Goal: Task Accomplishment & Management: Manage account settings

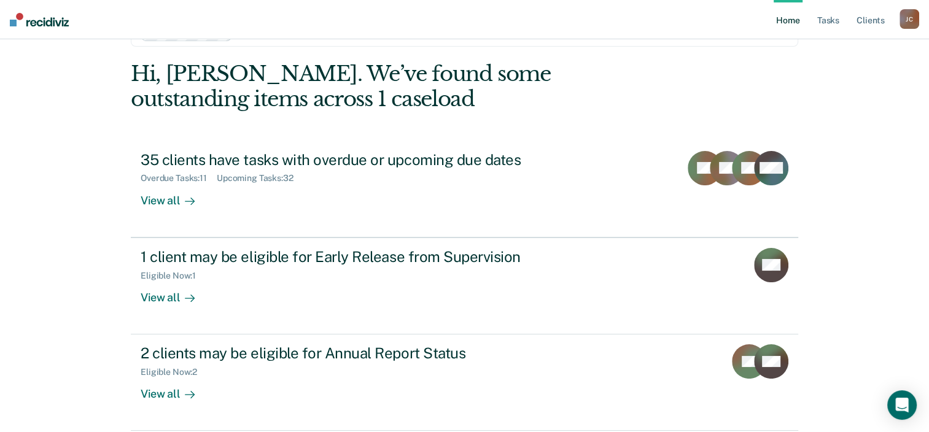
scroll to position [61, 0]
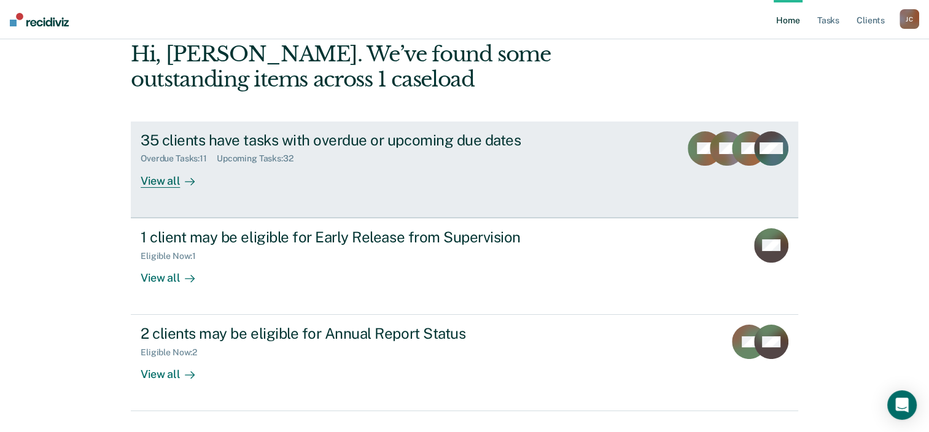
click at [366, 194] on link "35 clients have tasks with overdue or upcoming due dates Overdue Tasks : 11 Upc…" at bounding box center [464, 170] width 667 height 96
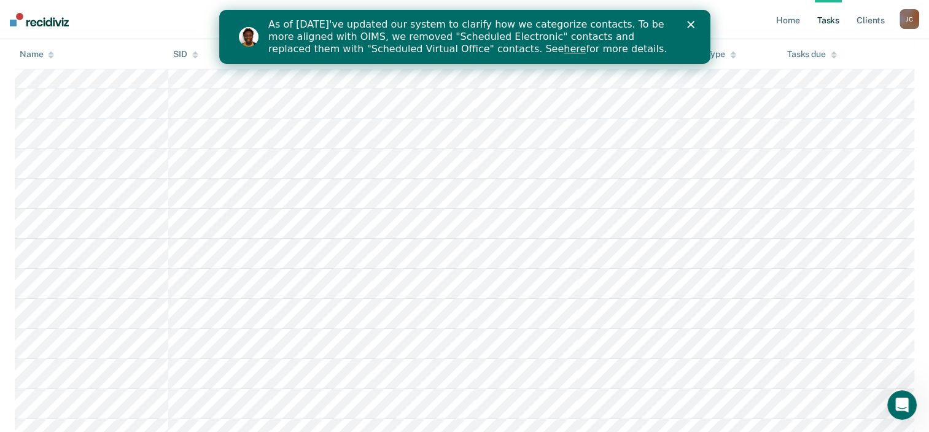
scroll to position [368, 0]
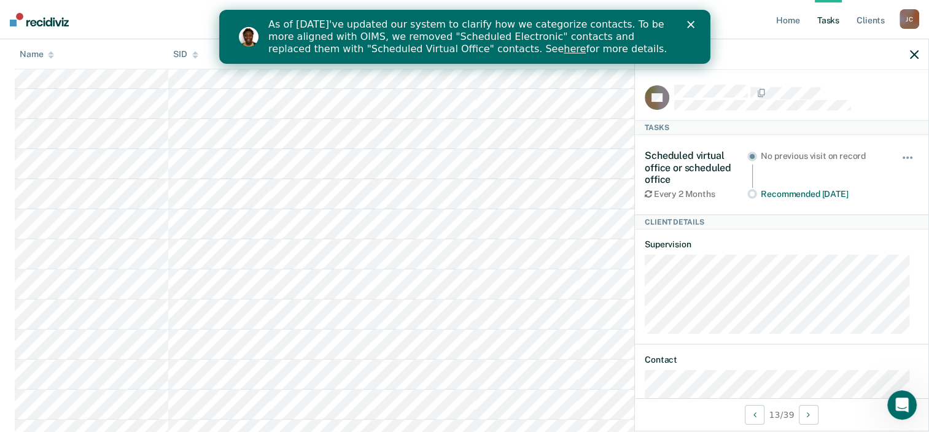
click at [691, 25] on icon "Close" at bounding box center [689, 24] width 7 height 7
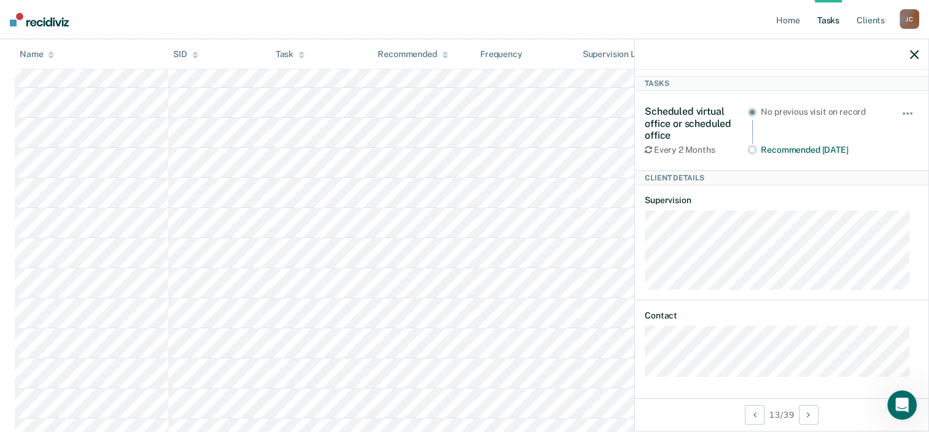
scroll to position [0, 0]
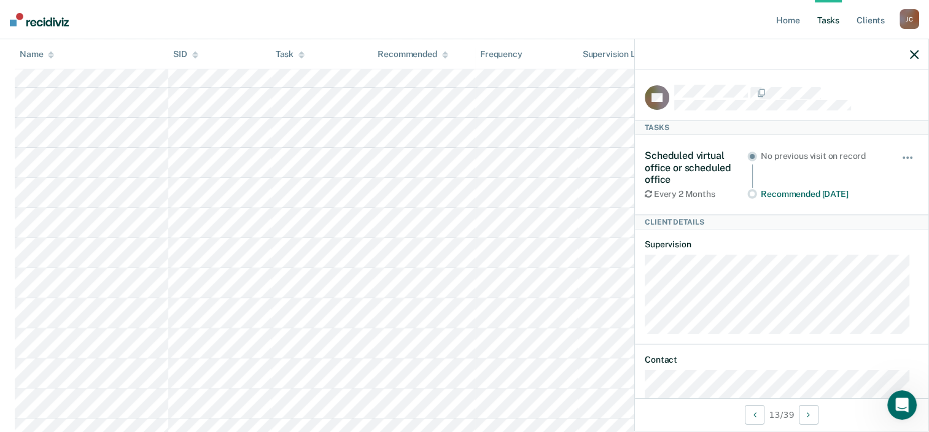
click at [913, 52] on icon "button" at bounding box center [913, 54] width 9 height 9
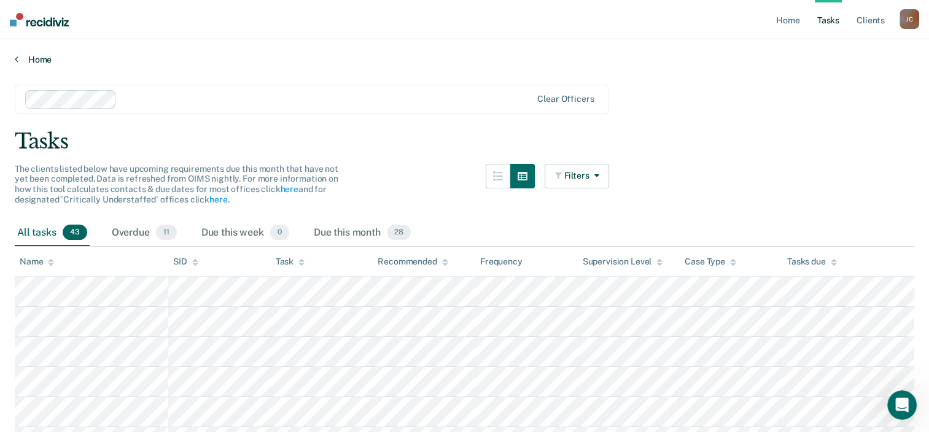
click at [29, 59] on link "Home" at bounding box center [464, 59] width 899 height 11
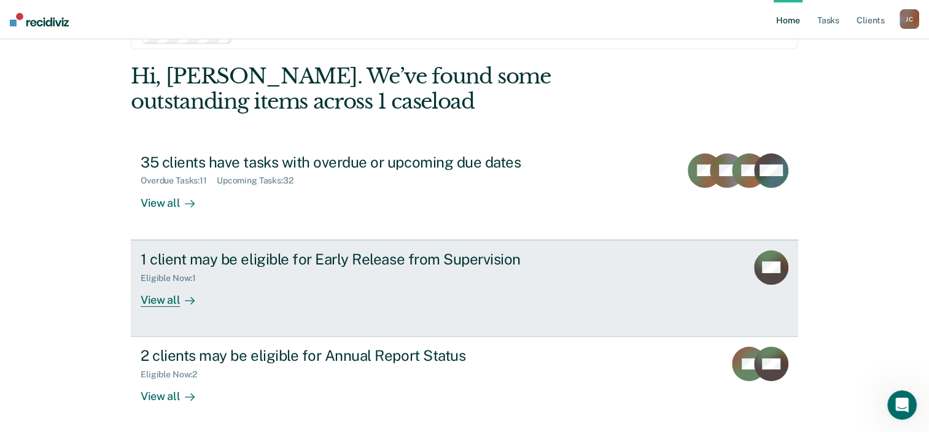
scroll to position [89, 0]
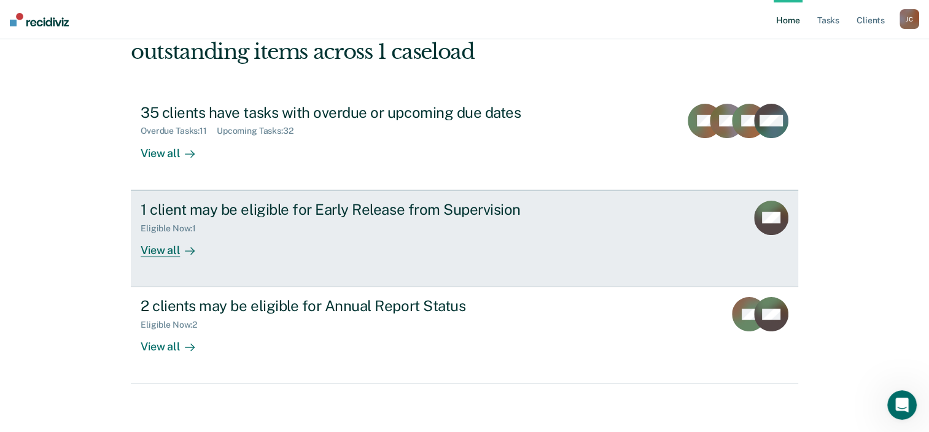
click at [674, 226] on link "1 client may be eligible for Early Release from Supervision Eligible Now : 1 Vi…" at bounding box center [464, 238] width 667 height 97
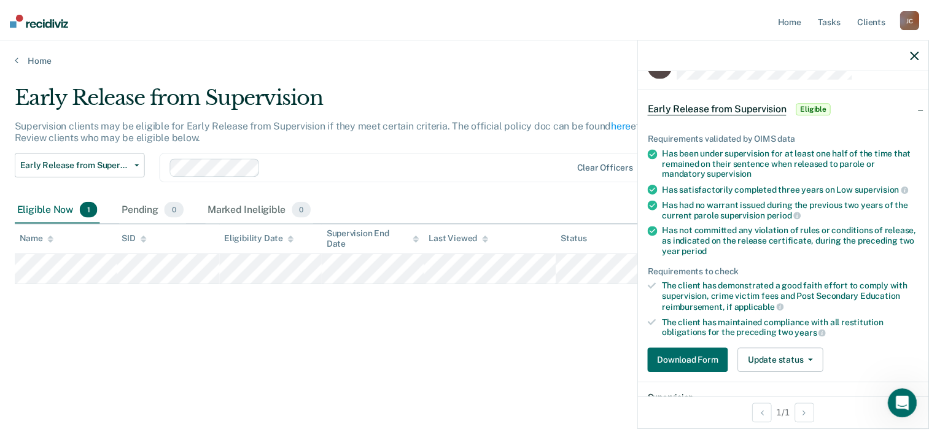
scroll to position [61, 0]
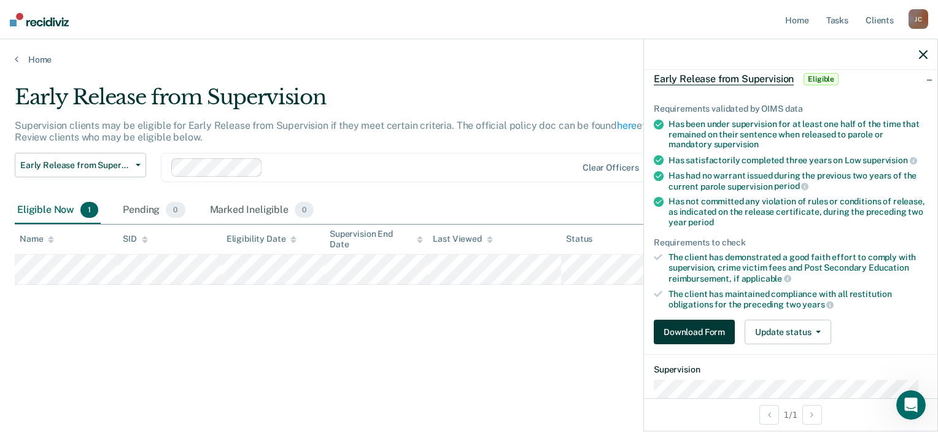
click at [673, 331] on button "Download Form" at bounding box center [694, 332] width 81 height 25
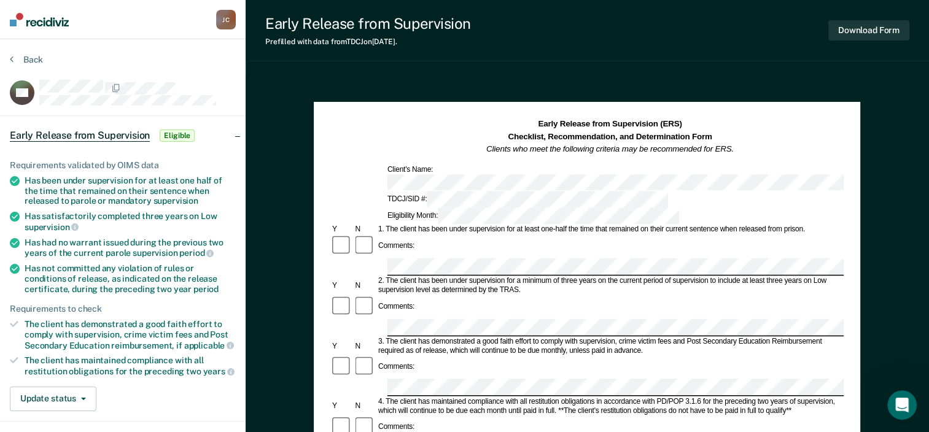
click at [179, 71] on div "Back" at bounding box center [123, 67] width 226 height 26
click at [21, 51] on section "Back MZ Early Release from Supervision Eligible Requirements validated by OIMS …" at bounding box center [122, 337] width 245 height 597
click at [10, 59] on icon at bounding box center [12, 59] width 4 height 10
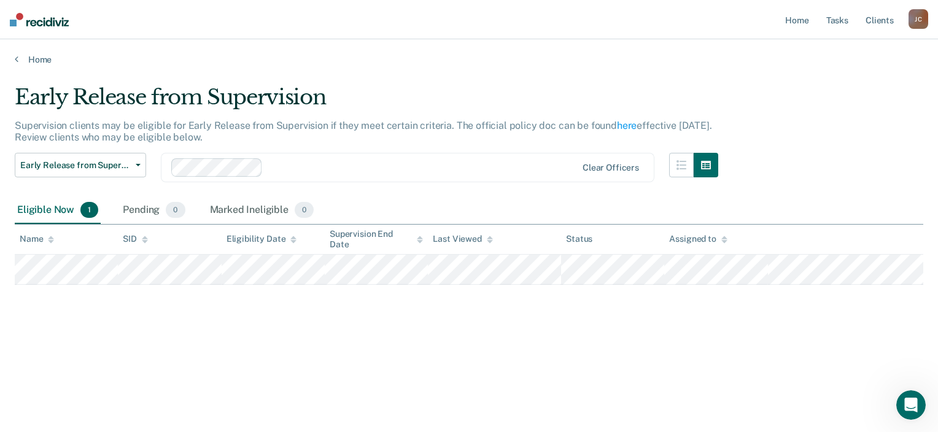
click at [443, 384] on main "Early Release from Supervision Supervision clients may be eligible for Early Re…" at bounding box center [469, 246] width 938 height 363
click at [36, 60] on link "Home" at bounding box center [469, 59] width 908 height 11
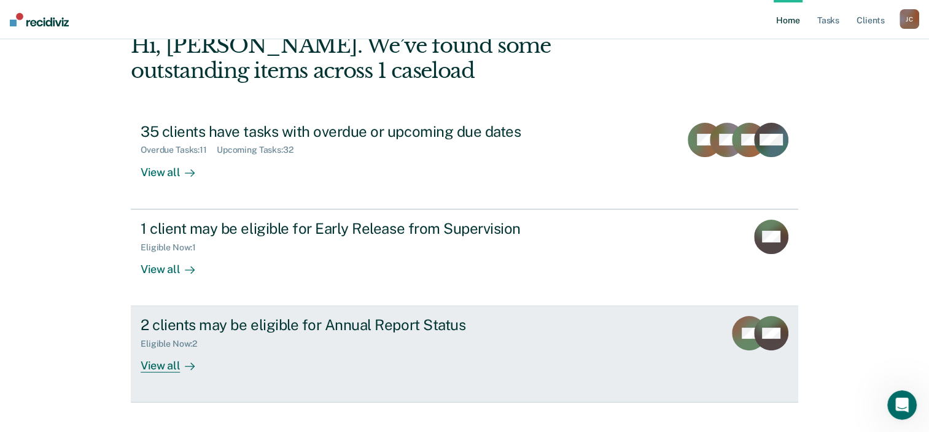
scroll to position [89, 0]
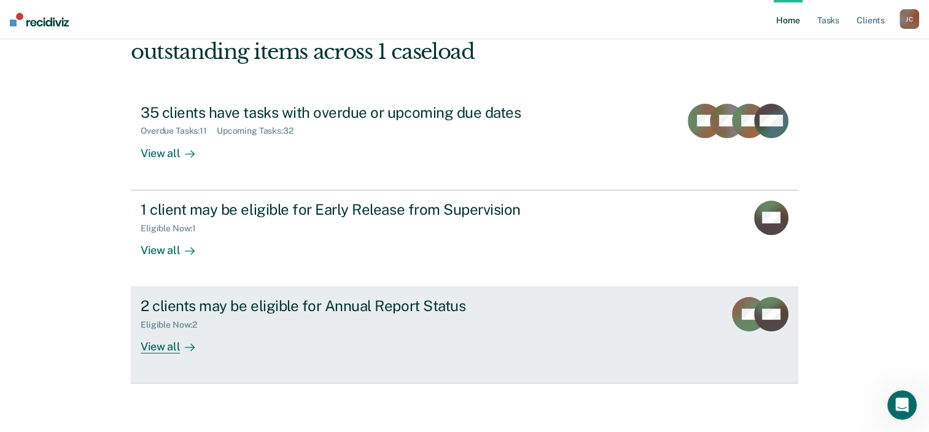
click at [299, 339] on div "2 clients may be eligible for Annual Report Status Eligible Now : 2 View all" at bounding box center [371, 325] width 460 height 56
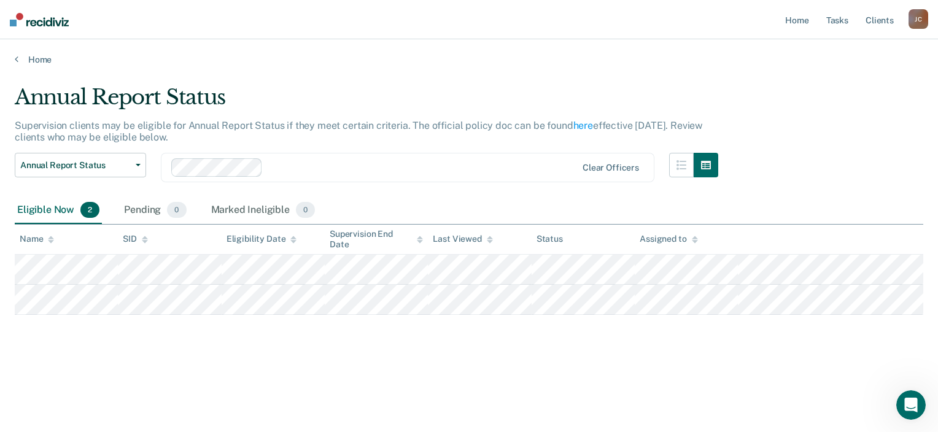
click at [432, 397] on main "Annual Report Status Supervision clients may be eligible for Annual Report Stat…" at bounding box center [469, 246] width 938 height 363
click at [42, 59] on link "Home" at bounding box center [469, 59] width 908 height 11
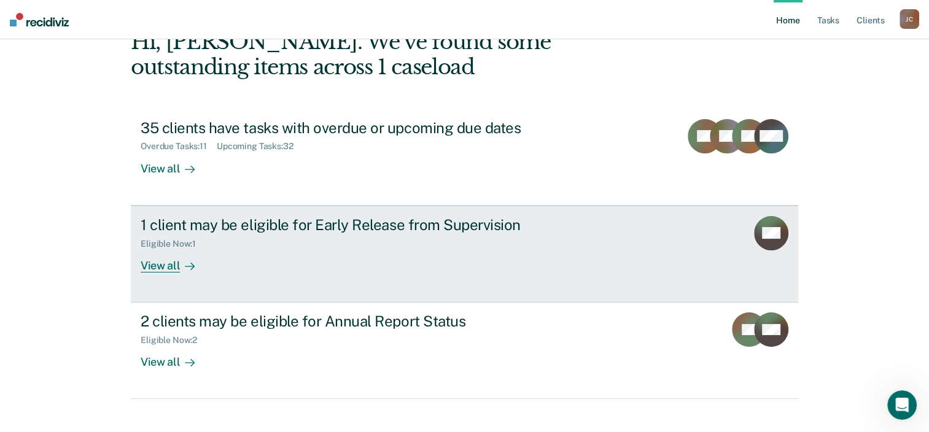
scroll to position [89, 0]
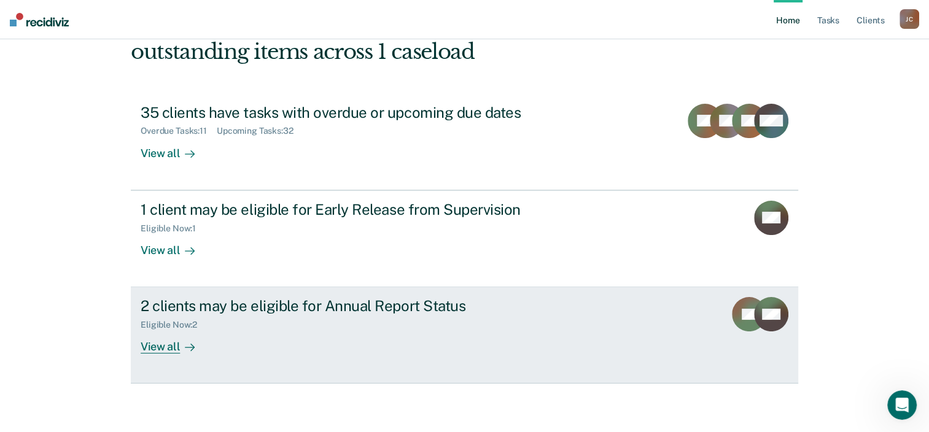
click at [379, 294] on link "2 clients may be eligible for Annual Report Status Eligible Now : 2 View all ES…" at bounding box center [464, 335] width 667 height 96
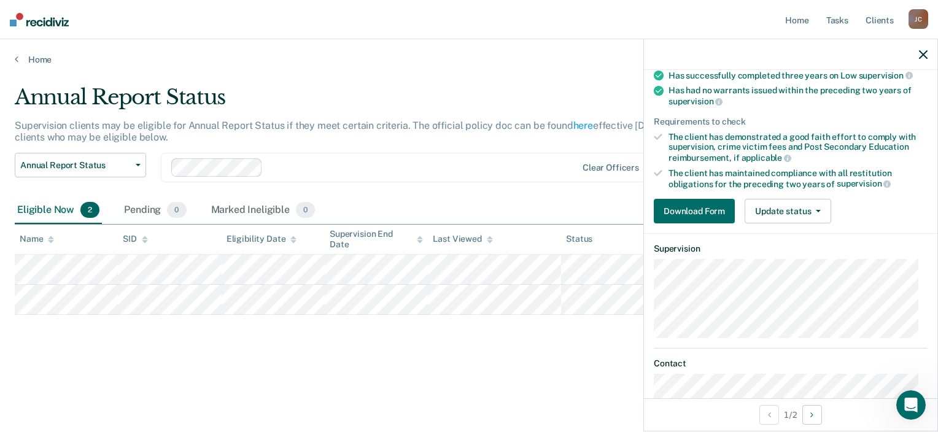
scroll to position [123, 0]
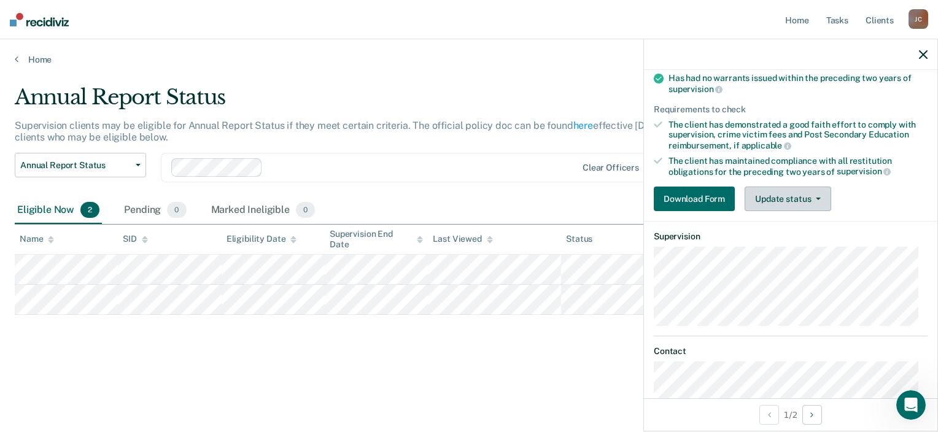
click at [810, 203] on button "Update status" at bounding box center [787, 199] width 87 height 25
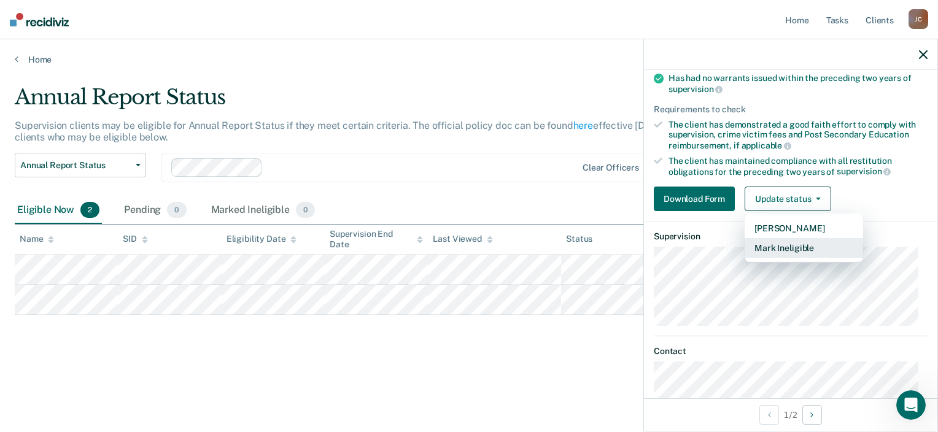
click at [828, 247] on button "Mark Ineligible" at bounding box center [803, 248] width 118 height 20
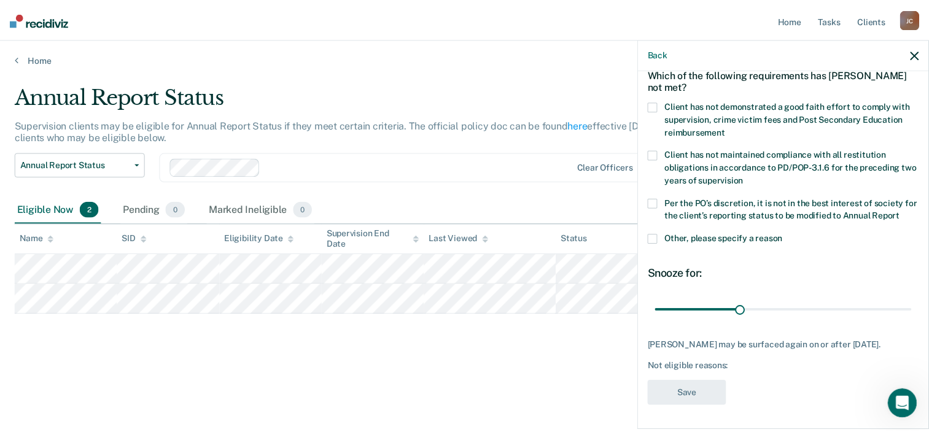
scroll to position [21, 0]
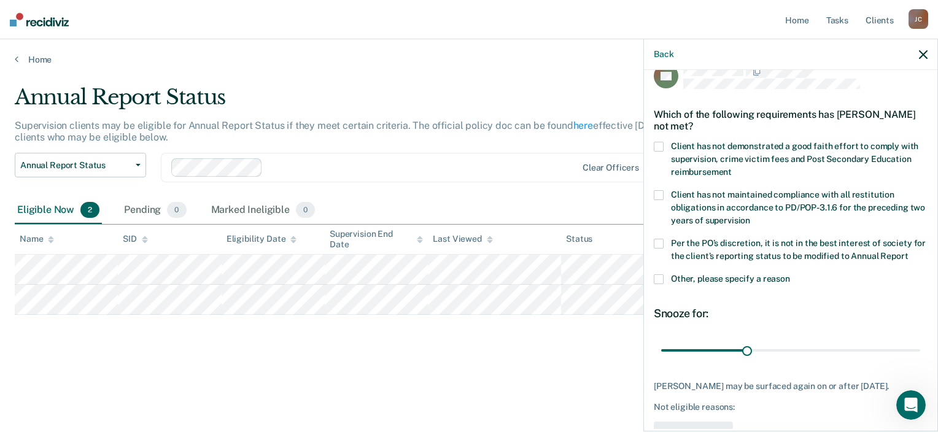
click at [407, 95] on div "Annual Report Status" at bounding box center [366, 102] width 703 height 35
drag, startPoint x: 422, startPoint y: 363, endPoint x: 576, endPoint y: 128, distance: 280.5
click at [422, 362] on div "Annual Report Status Supervision clients may be eligible for Annual Report Stat…" at bounding box center [469, 232] width 908 height 295
click at [925, 53] on icon "button" at bounding box center [923, 54] width 9 height 9
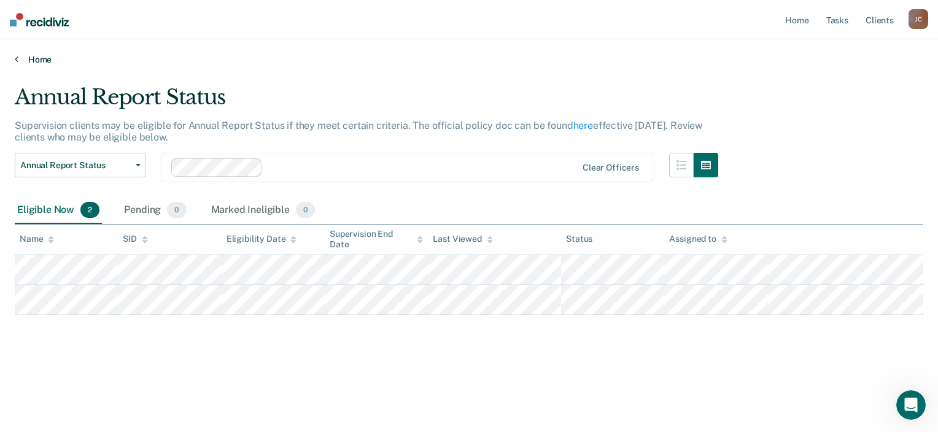
click at [44, 58] on link "Home" at bounding box center [469, 59] width 908 height 11
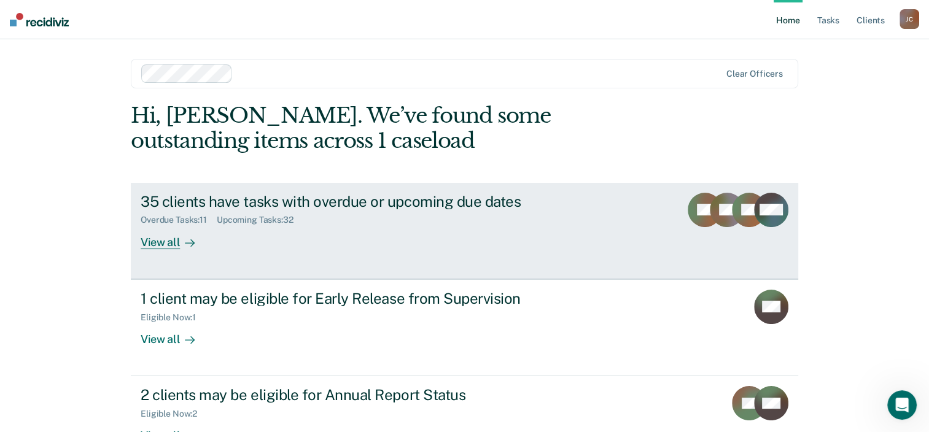
click at [164, 241] on div "View all" at bounding box center [175, 237] width 69 height 24
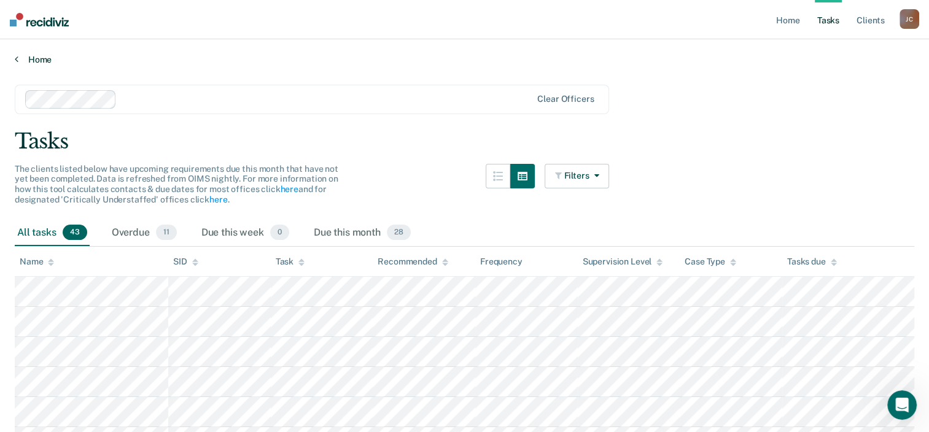
click at [43, 57] on link "Home" at bounding box center [464, 59] width 899 height 11
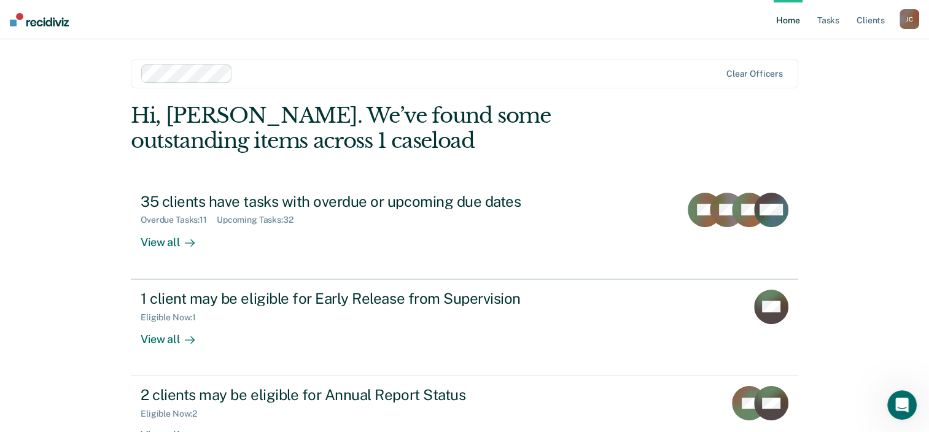
click at [37, 216] on div "Home Tasks Client s Jessica Campos J C Profile How it works Log Out Clear offic…" at bounding box center [464, 261] width 929 height 522
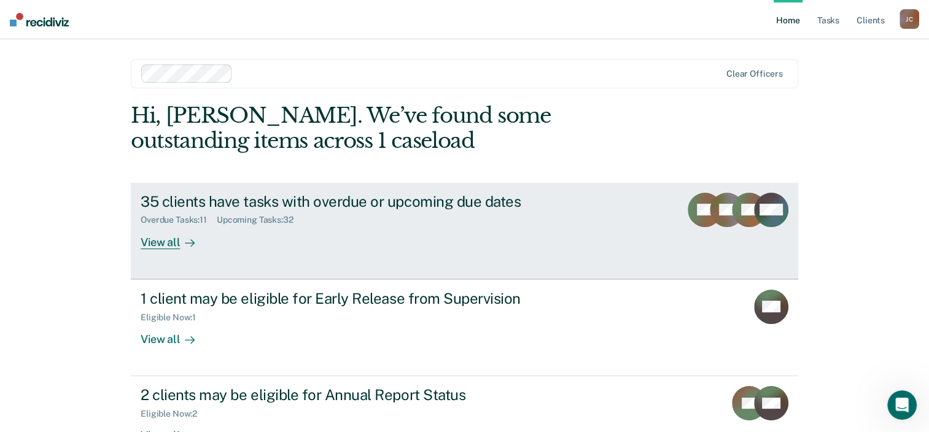
click at [168, 243] on div "View all" at bounding box center [175, 237] width 69 height 24
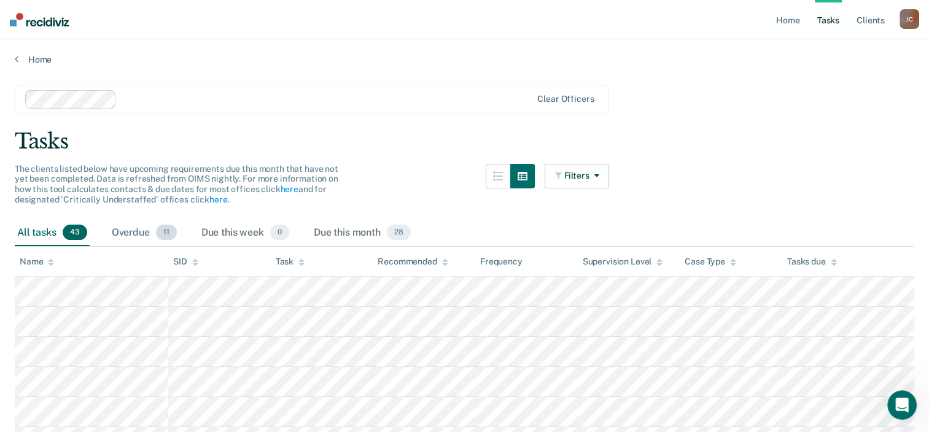
click at [167, 228] on span "11" at bounding box center [166, 233] width 21 height 16
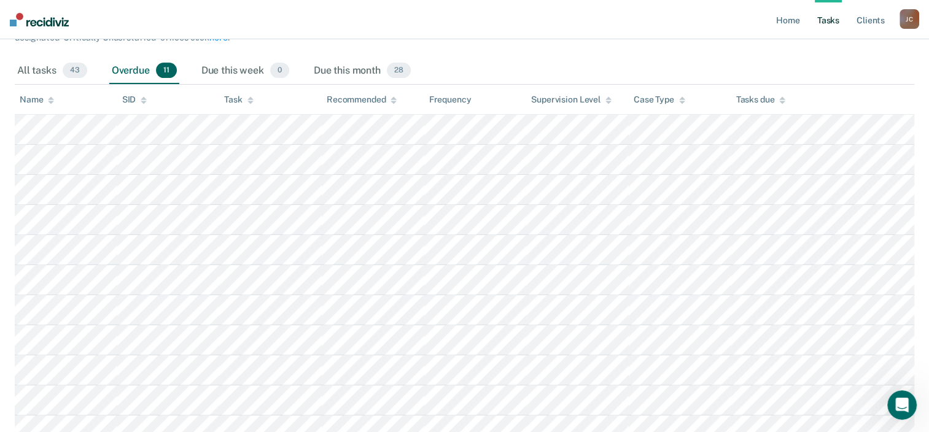
scroll to position [101, 0]
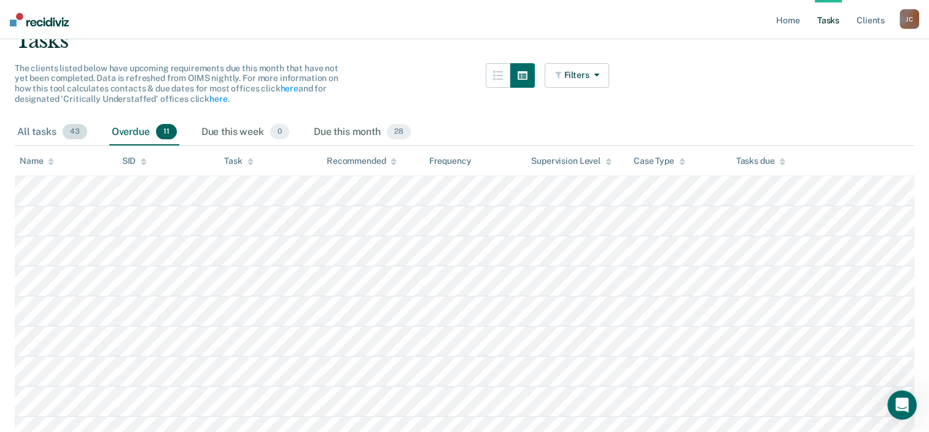
click at [39, 132] on div "All tasks 43" at bounding box center [52, 132] width 75 height 27
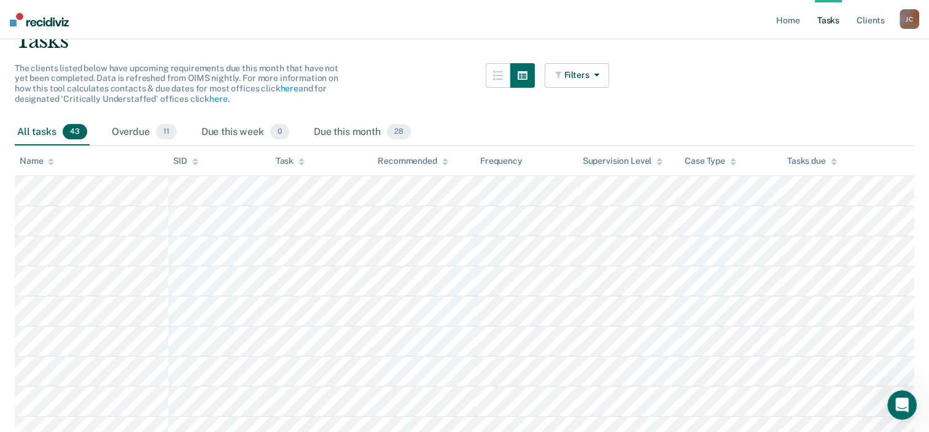
scroll to position [0, 0]
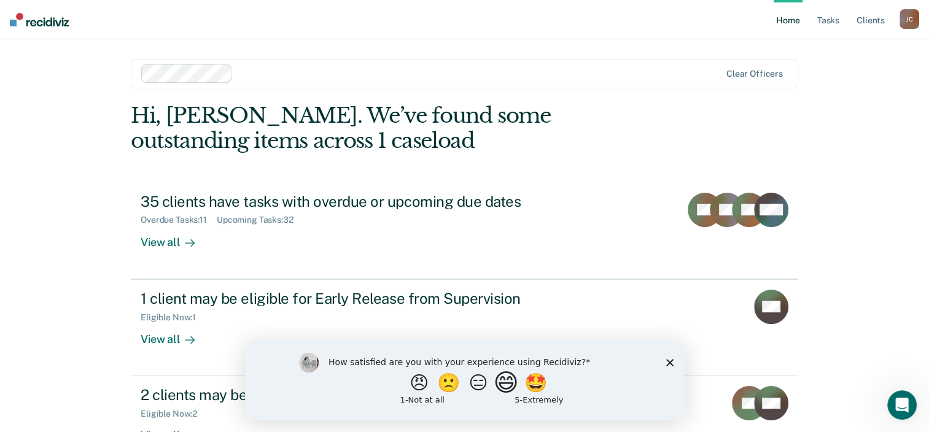
click at [513, 389] on button "😄" at bounding box center [506, 382] width 29 height 25
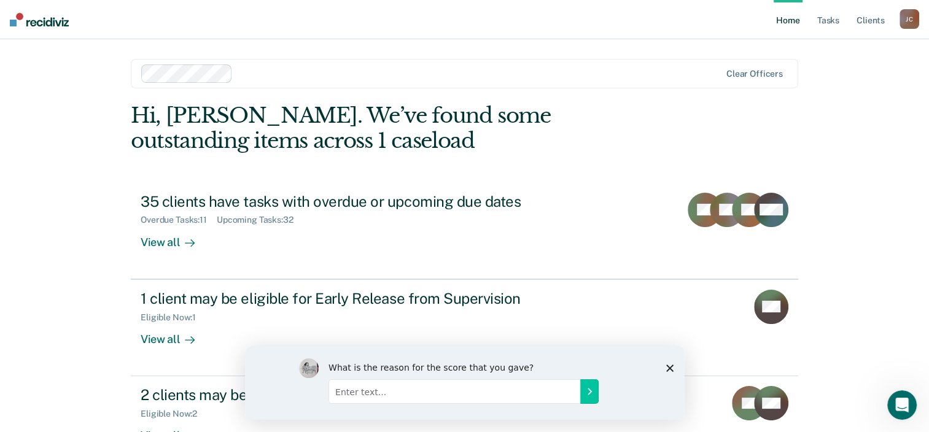
click at [671, 368] on icon "Close survey" at bounding box center [668, 367] width 7 height 7
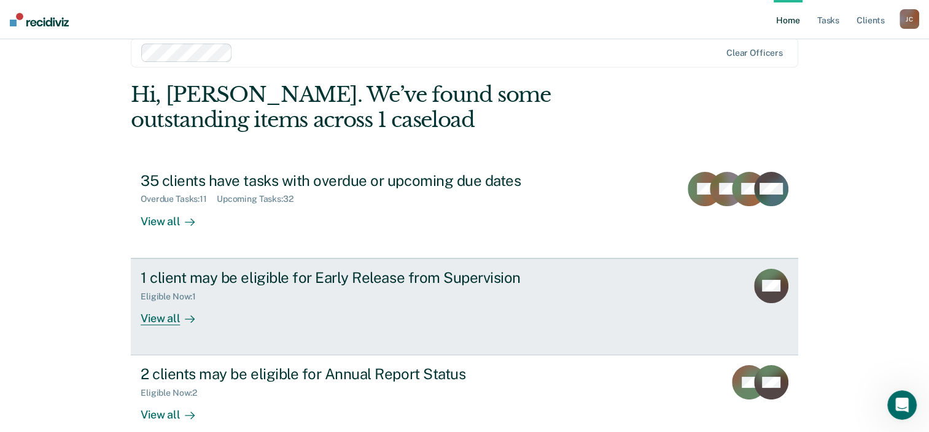
scroll to position [40, 0]
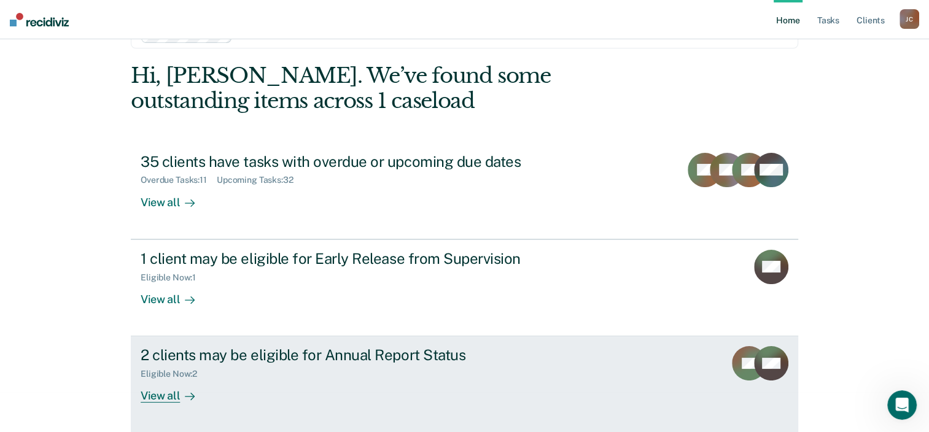
click at [202, 398] on div "View all" at bounding box center [175, 391] width 69 height 24
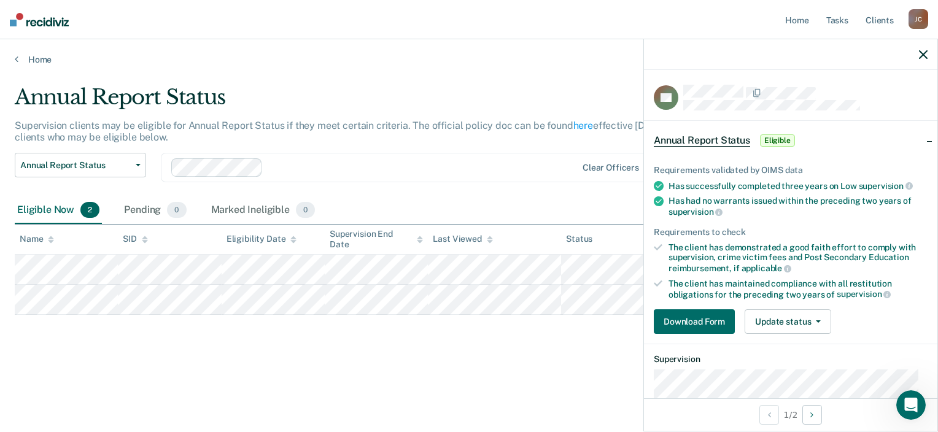
click at [922, 51] on icon "button" at bounding box center [923, 54] width 9 height 9
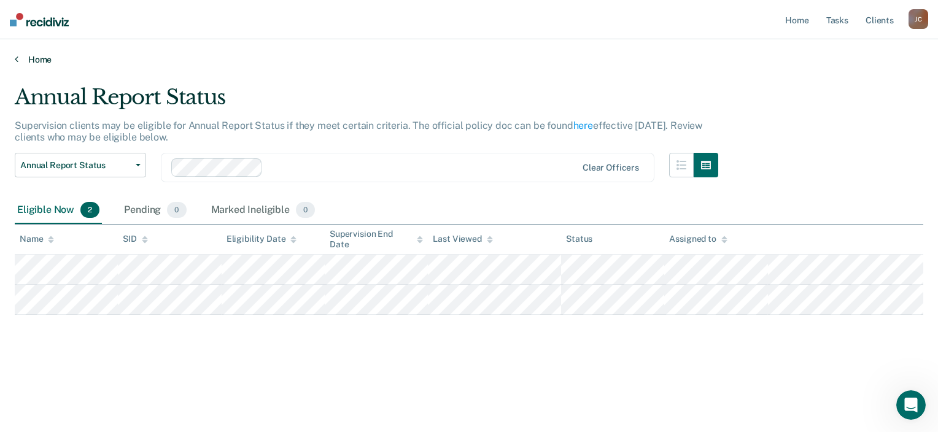
click at [31, 58] on link "Home" at bounding box center [469, 59] width 908 height 11
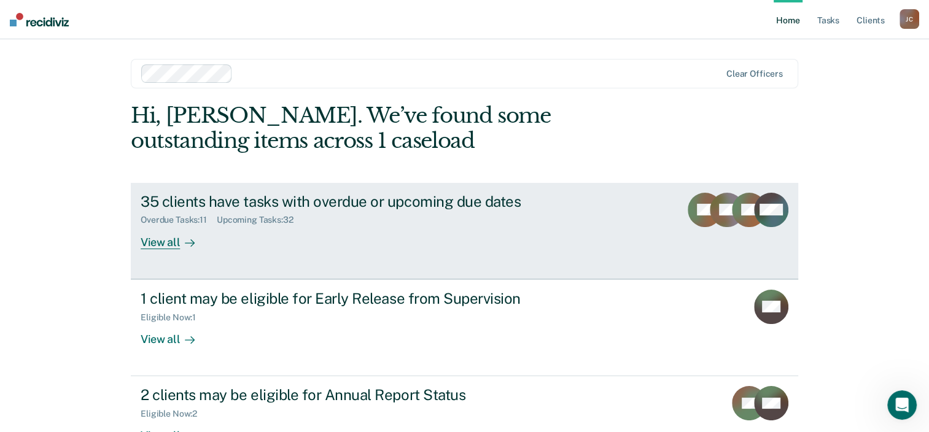
click at [356, 199] on div "35 clients have tasks with overdue or upcoming due dates" at bounding box center [356, 202] width 431 height 18
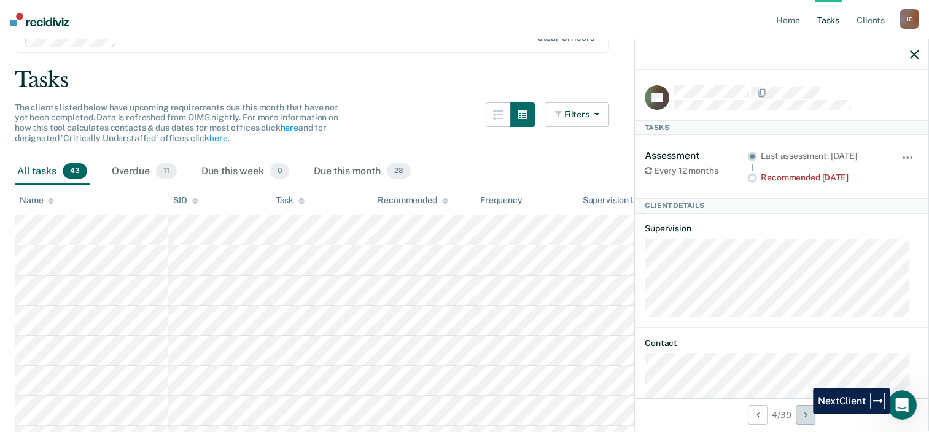
click at [803, 414] on button "Next Client" at bounding box center [805, 415] width 20 height 20
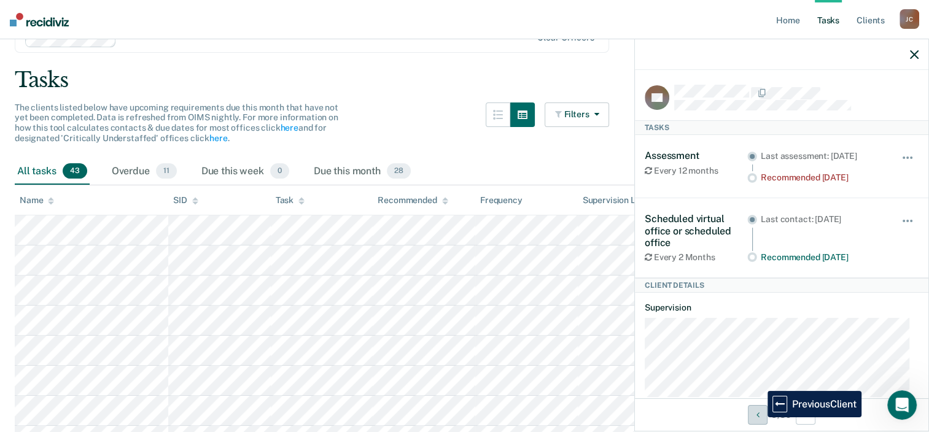
click at [758, 417] on button "Previous Client" at bounding box center [757, 415] width 20 height 20
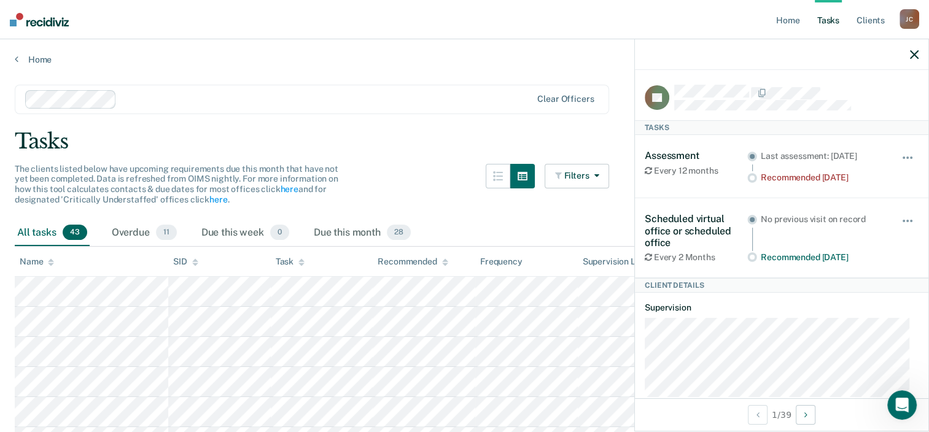
click at [416, 201] on div "The clients listed below have upcoming requirements due this month that have no…" at bounding box center [312, 192] width 594 height 56
click at [915, 54] on icon "button" at bounding box center [913, 54] width 9 height 9
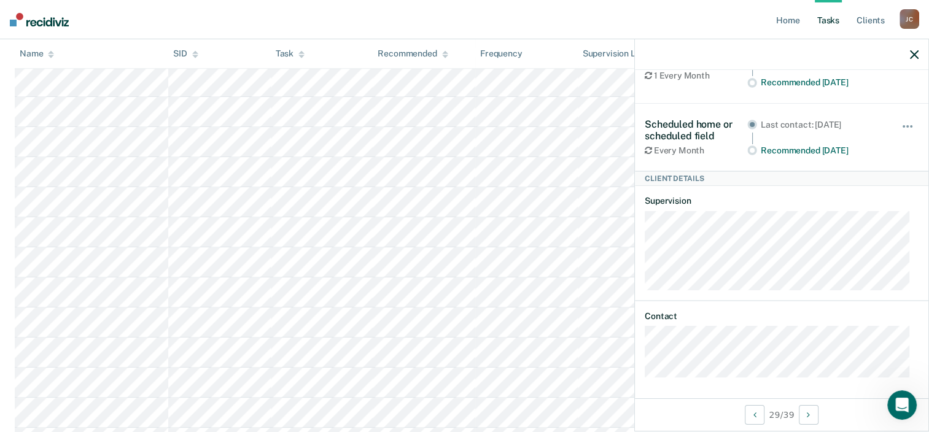
scroll to position [736, 0]
click at [51, 54] on icon at bounding box center [51, 52] width 6 height 3
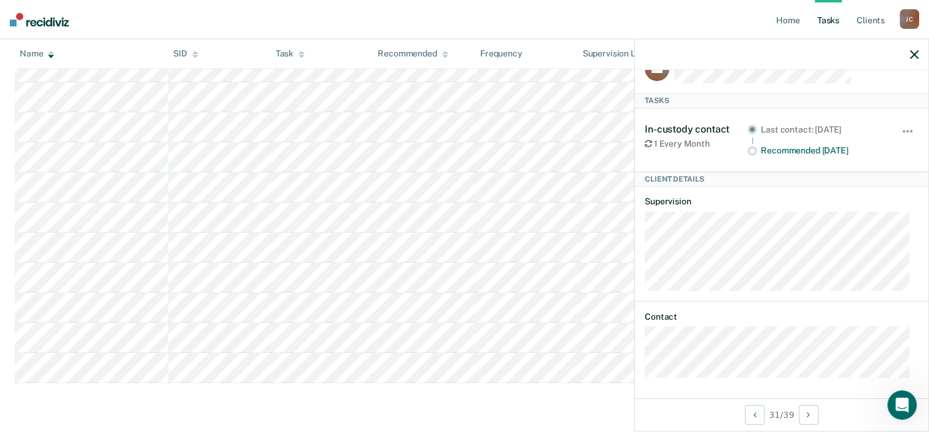
scroll to position [0, 0]
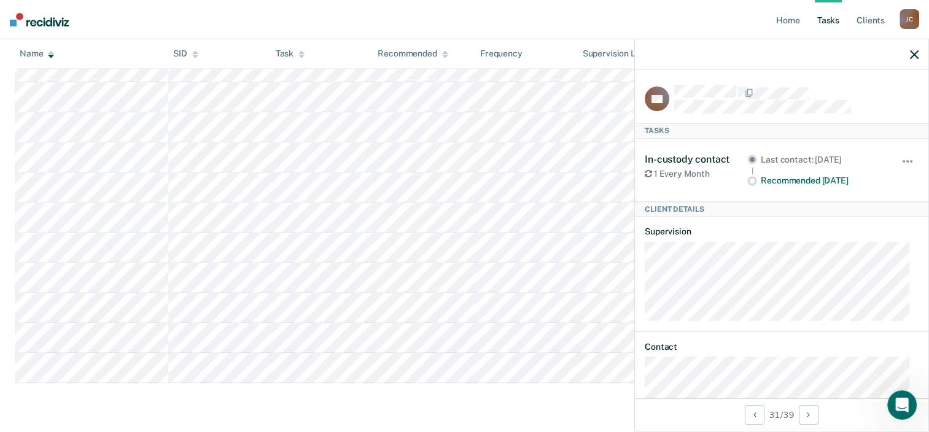
click at [914, 56] on icon "button" at bounding box center [913, 54] width 9 height 9
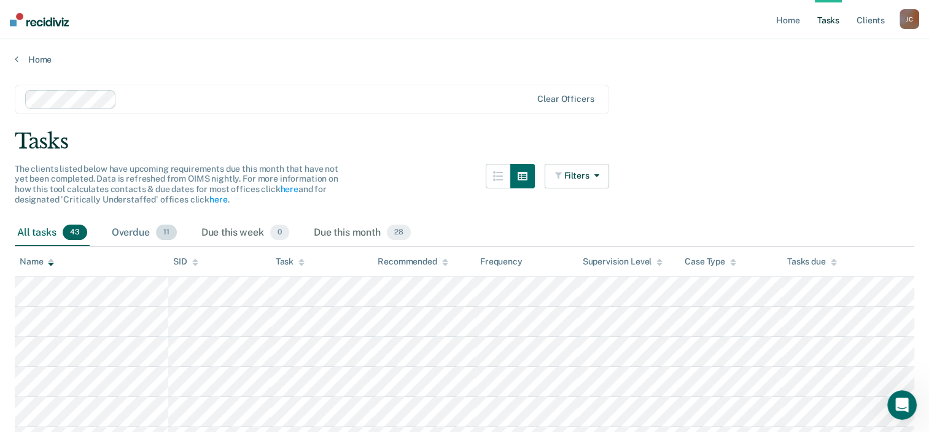
click at [141, 233] on div "Overdue 11" at bounding box center [144, 233] width 70 height 27
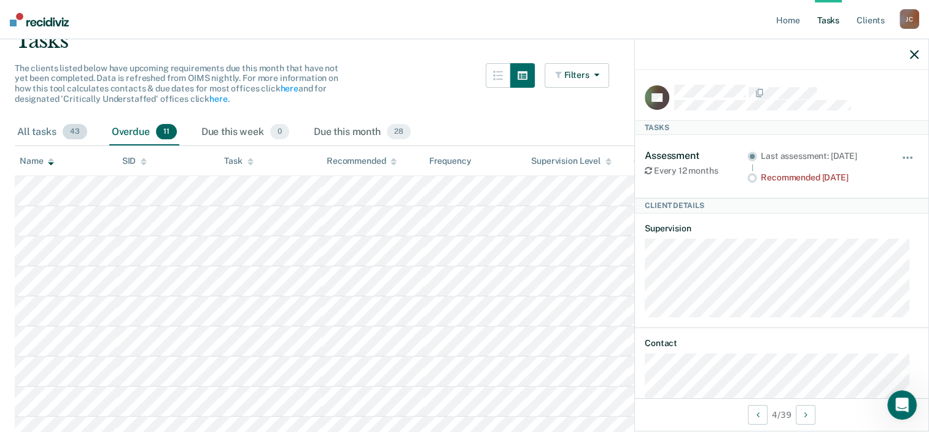
click at [33, 128] on div "All tasks 43" at bounding box center [52, 132] width 75 height 27
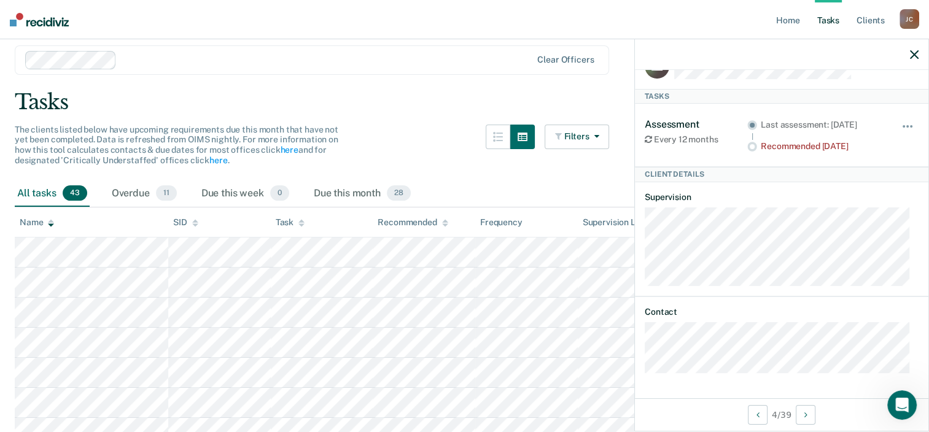
scroll to position [61, 0]
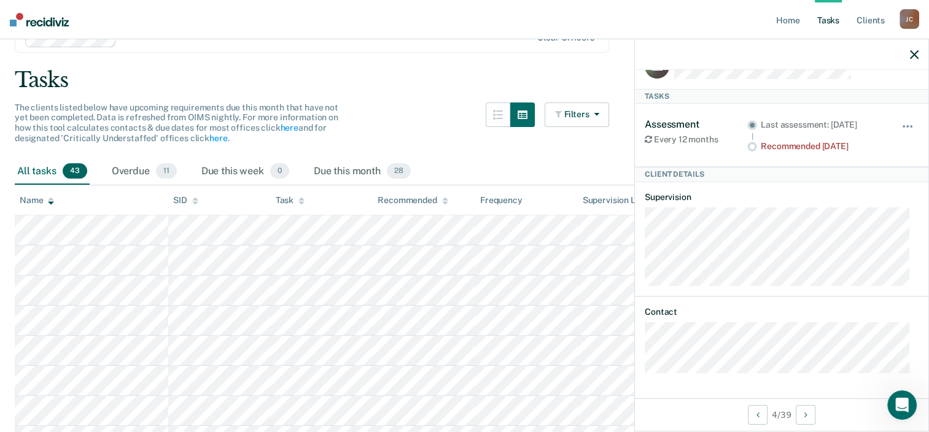
click at [28, 171] on div "All tasks 43" at bounding box center [52, 171] width 75 height 27
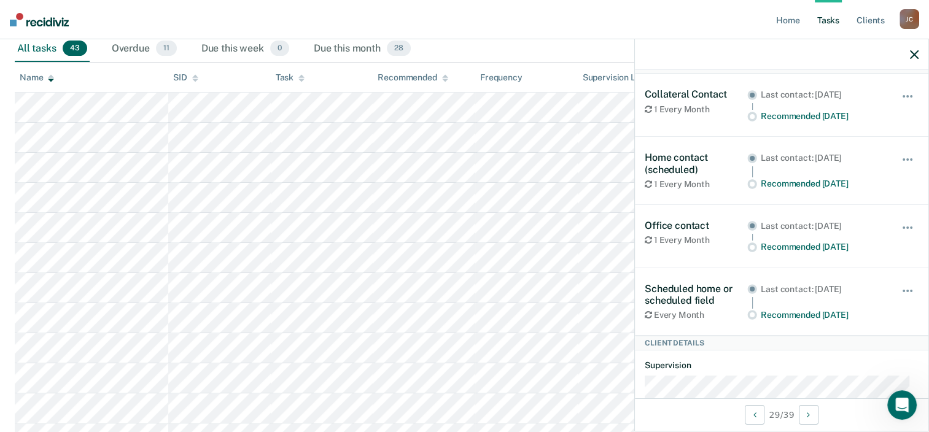
click at [915, 54] on icon "button" at bounding box center [913, 54] width 9 height 9
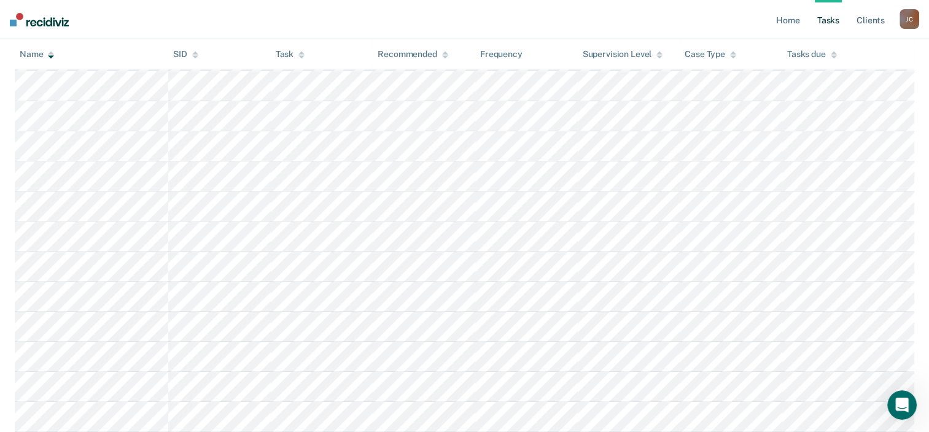
scroll to position [430, 0]
